Goal: Task Accomplishment & Management: Use online tool/utility

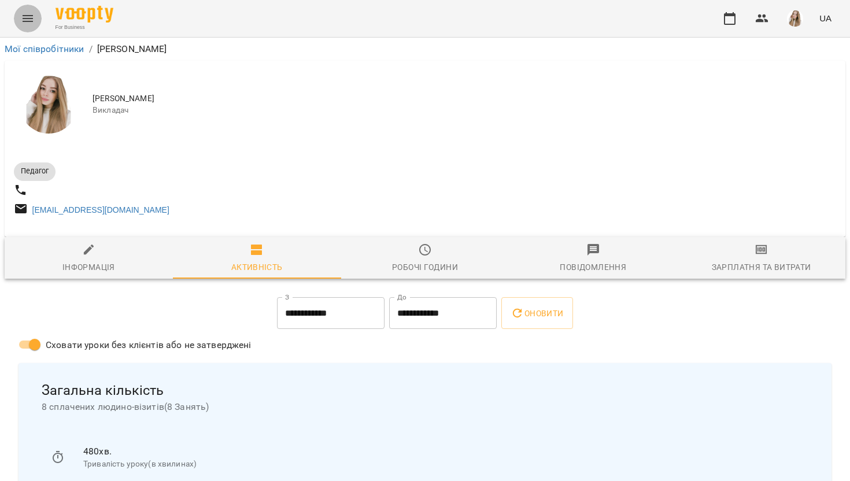
click at [30, 17] on icon "Menu" at bounding box center [28, 19] width 14 height 14
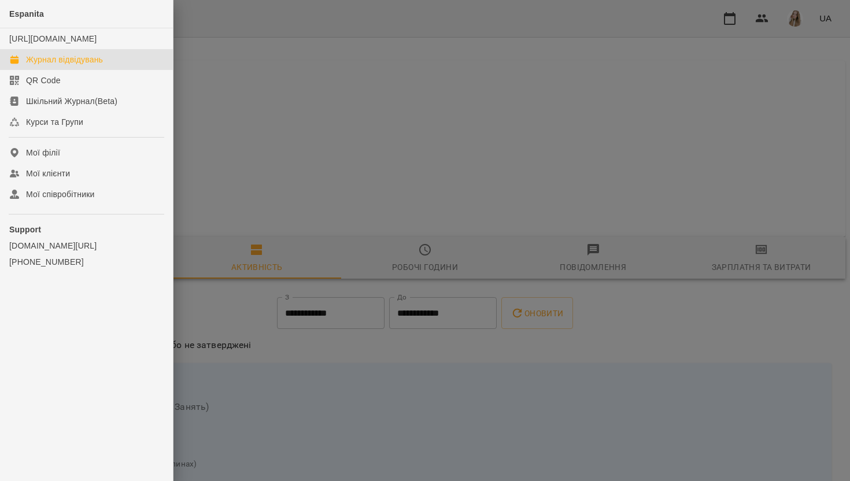
click at [43, 65] on div "Журнал відвідувань" at bounding box center [64, 60] width 77 height 12
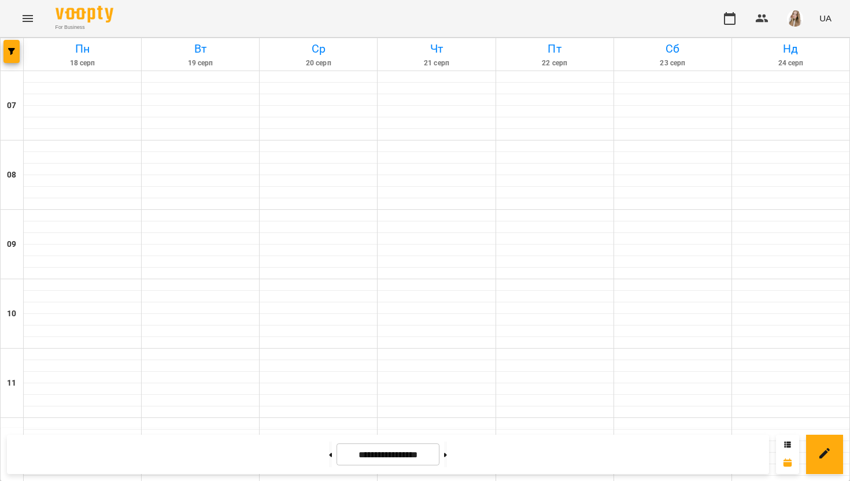
scroll to position [694, 0]
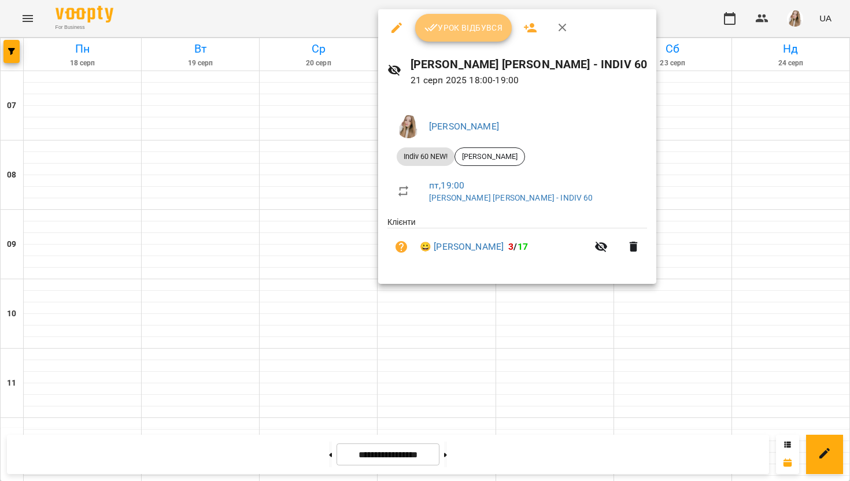
click at [438, 31] on span "Урок відбувся" at bounding box center [463, 28] width 79 height 14
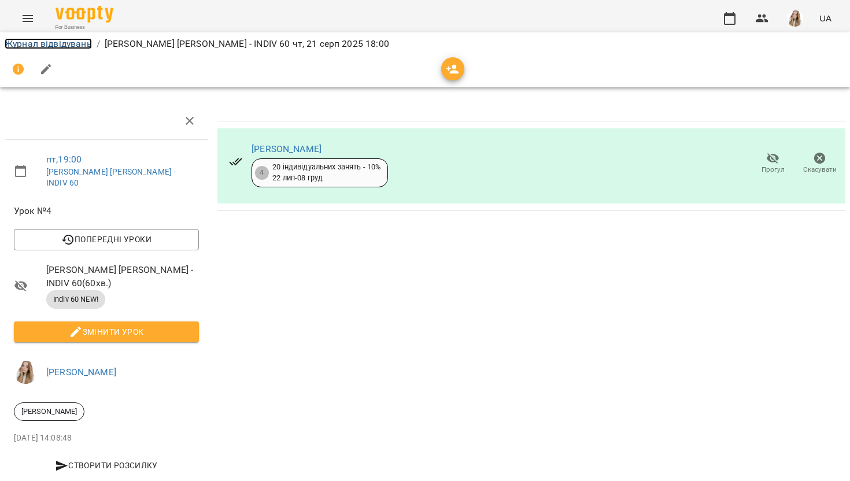
click at [32, 42] on link "Журнал відвідувань" at bounding box center [48, 43] width 87 height 11
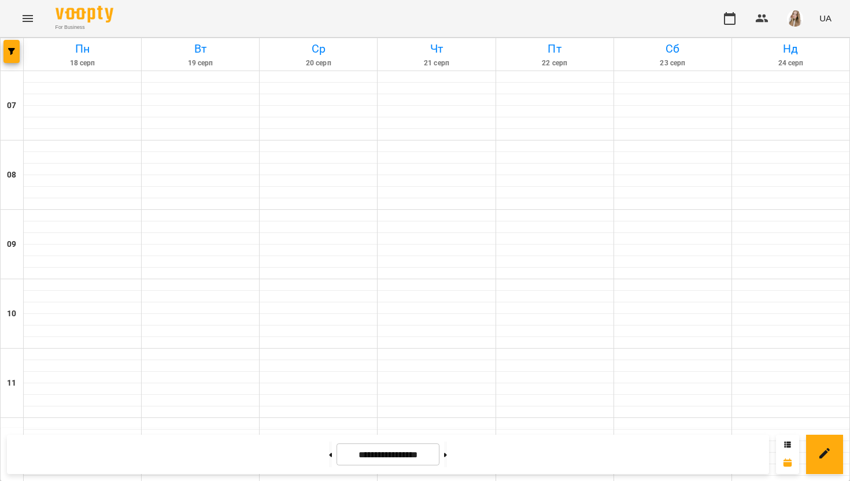
scroll to position [408, 0]
click at [447, 452] on button at bounding box center [445, 454] width 3 height 25
click at [329, 456] on button at bounding box center [330, 454] width 3 height 25
click at [447, 457] on button at bounding box center [445, 454] width 3 height 25
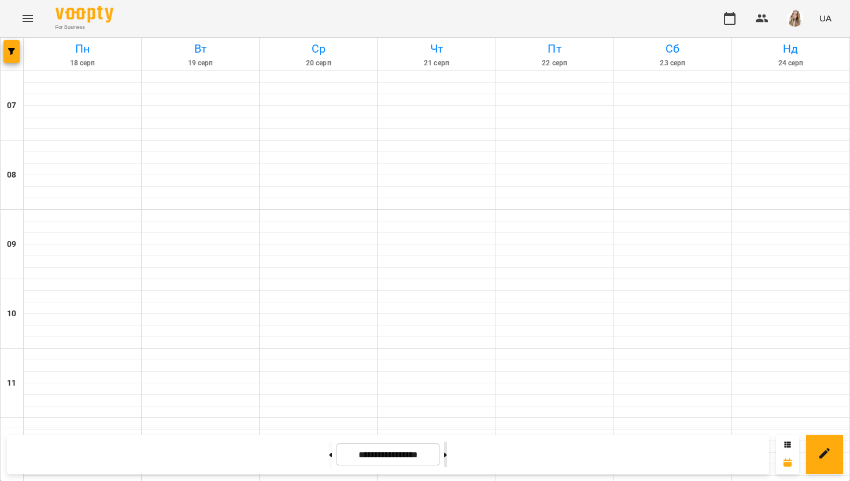
type input "**********"
click at [800, 16] on img "button" at bounding box center [795, 18] width 16 height 16
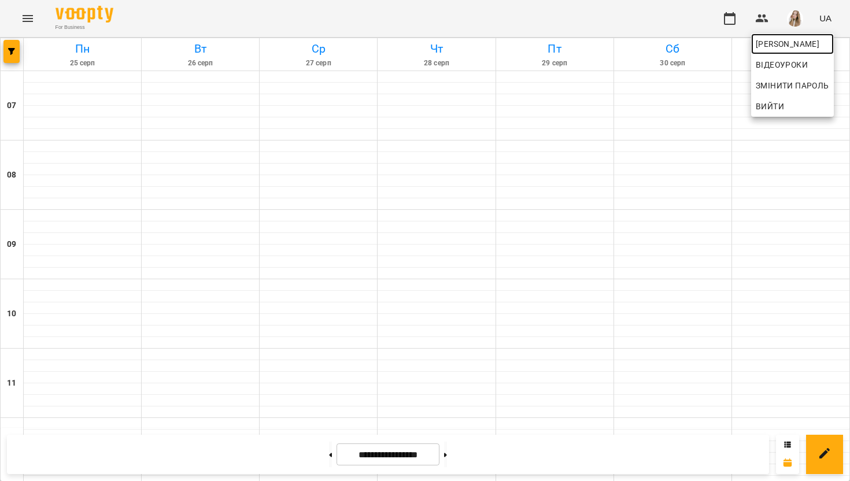
click at [779, 40] on span "[PERSON_NAME]" at bounding box center [791, 44] width 73 height 14
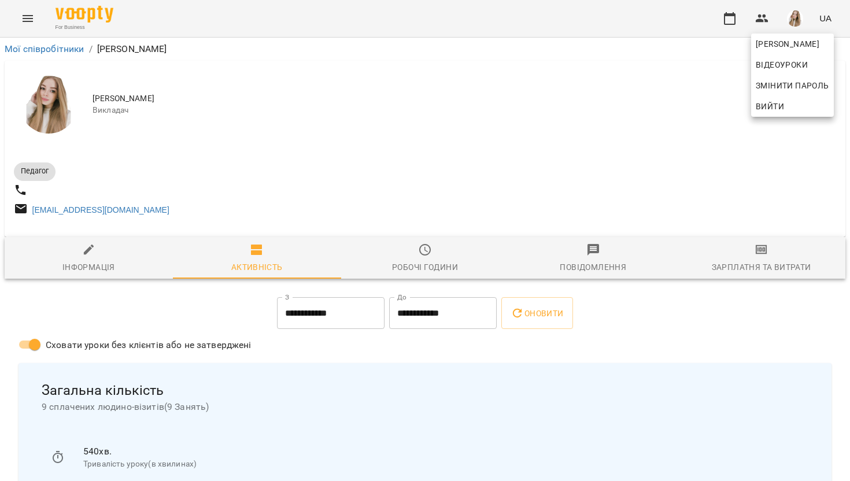
click at [770, 263] on div at bounding box center [425, 240] width 850 height 481
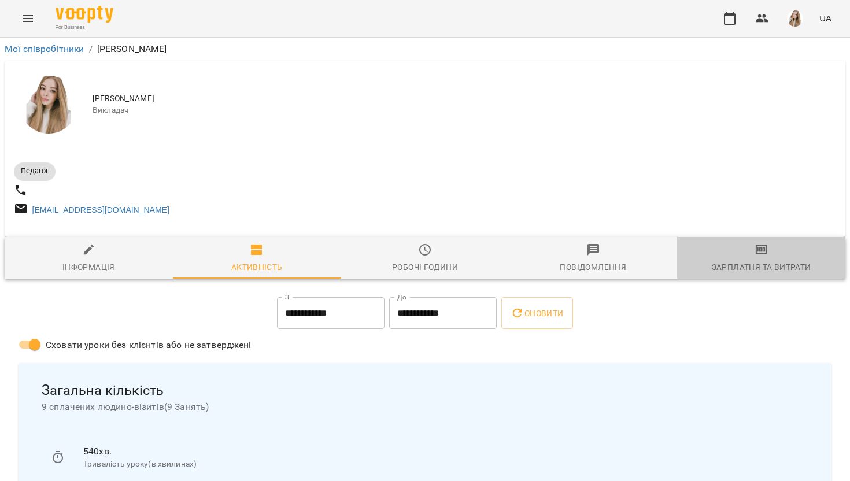
click at [759, 257] on icon "button" at bounding box center [761, 250] width 14 height 14
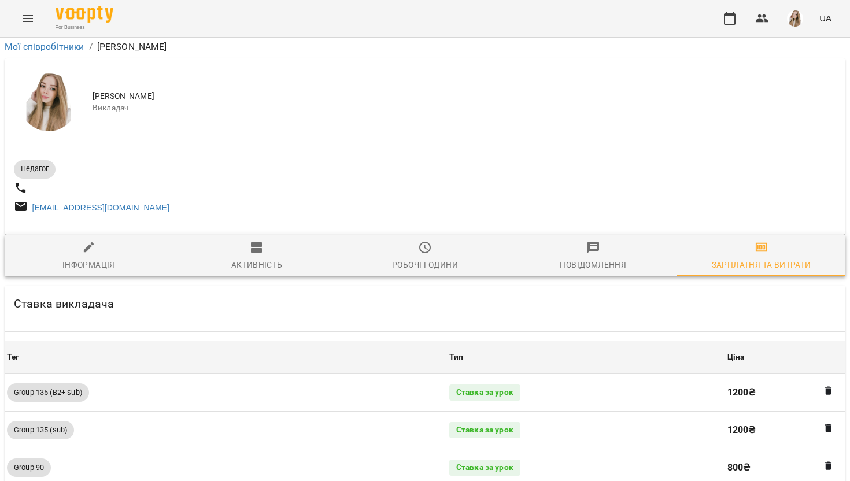
scroll to position [1322, 0]
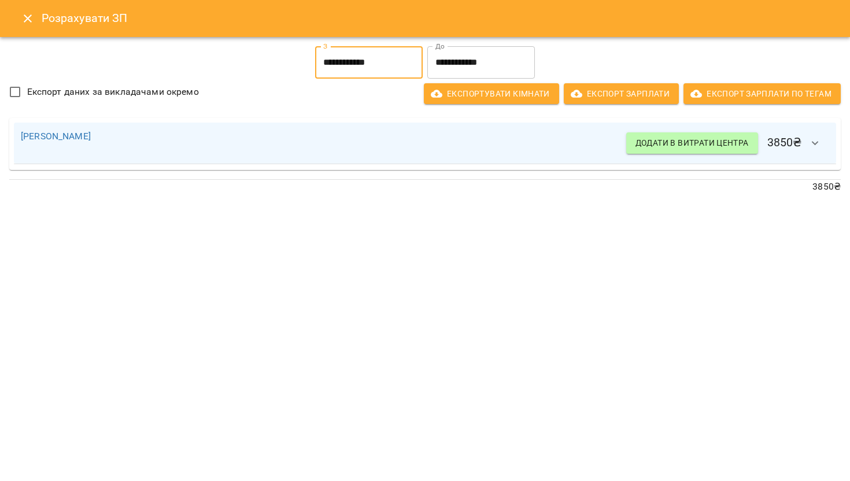
click at [367, 66] on input "**********" at bounding box center [368, 62] width 107 height 32
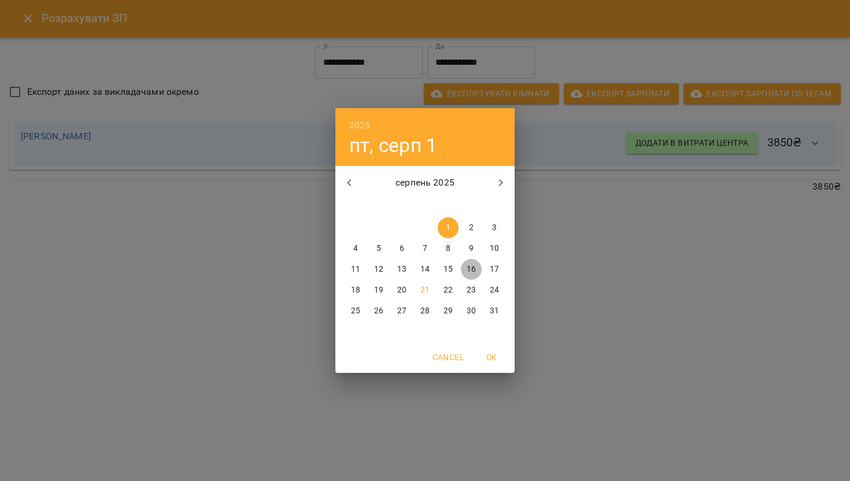
click at [474, 270] on p "16" at bounding box center [470, 270] width 9 height 12
type input "**********"
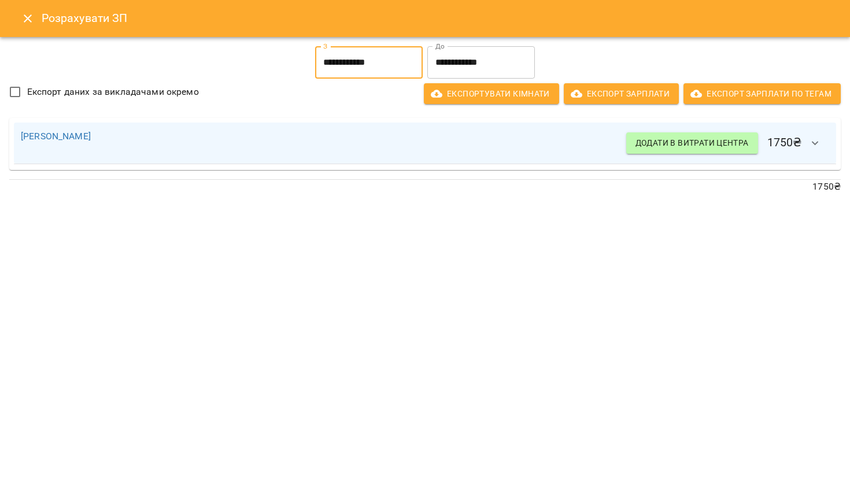
click at [468, 61] on input "**********" at bounding box center [480, 62] width 107 height 32
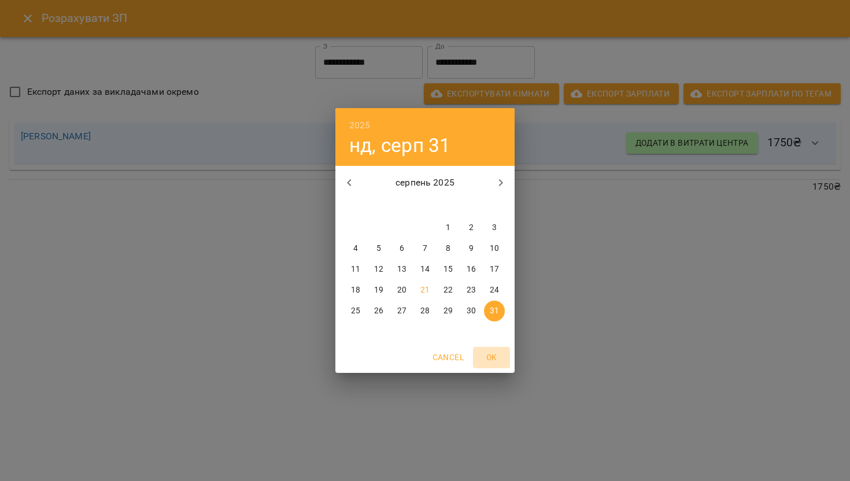
click at [496, 354] on span "OK" at bounding box center [491, 357] width 28 height 14
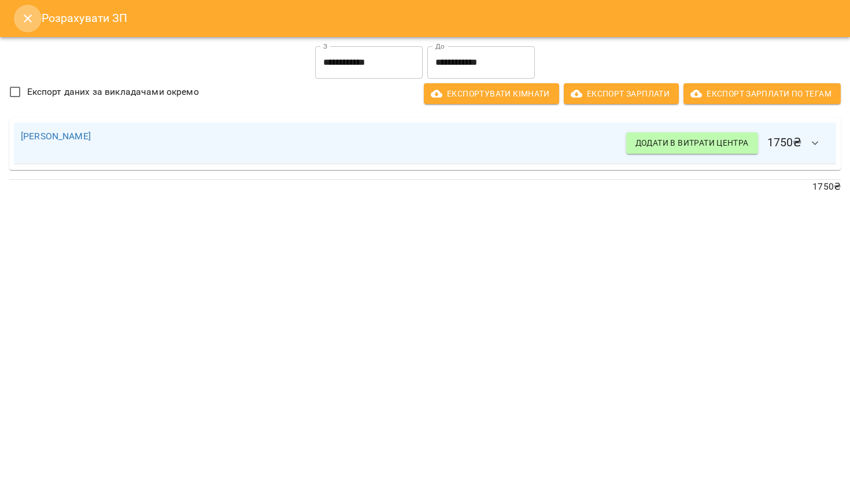
click at [31, 21] on icon "Close" at bounding box center [28, 19] width 14 height 14
